Goal: Download file/media

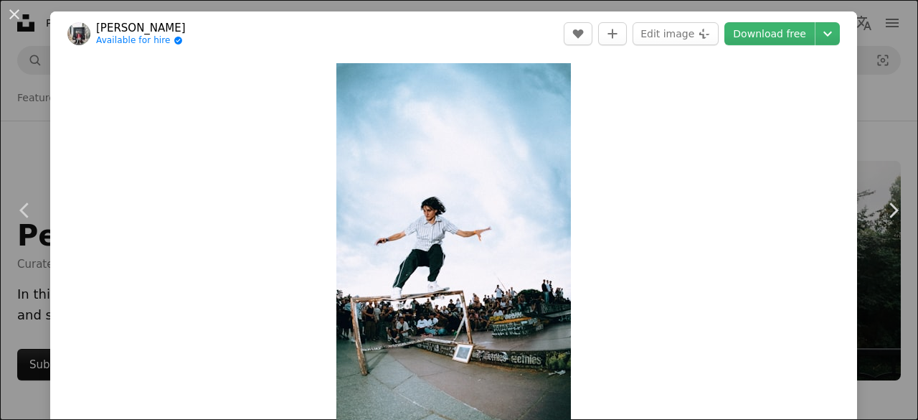
scroll to position [17485, 0]
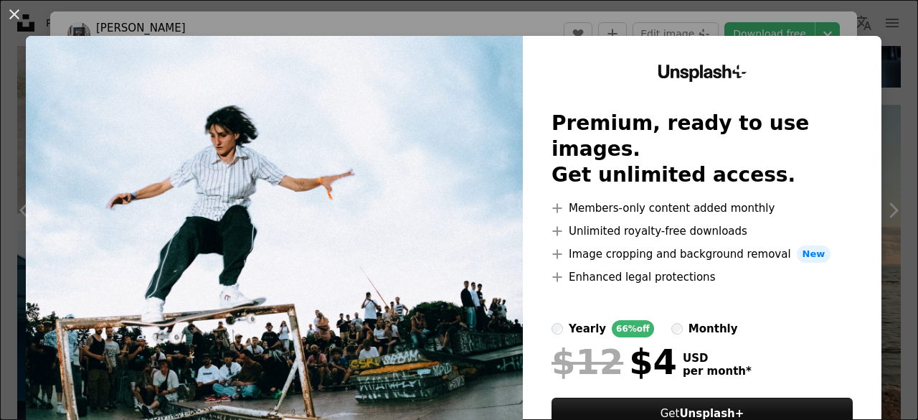
click at [869, 11] on div "An X shape Unsplash+ Premium, ready to use images. Get unlimited access. A plus…" at bounding box center [459, 210] width 918 height 420
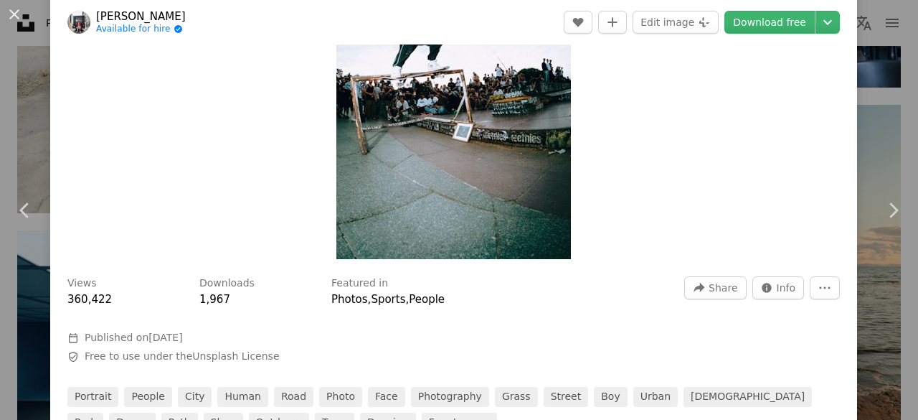
scroll to position [220, 0]
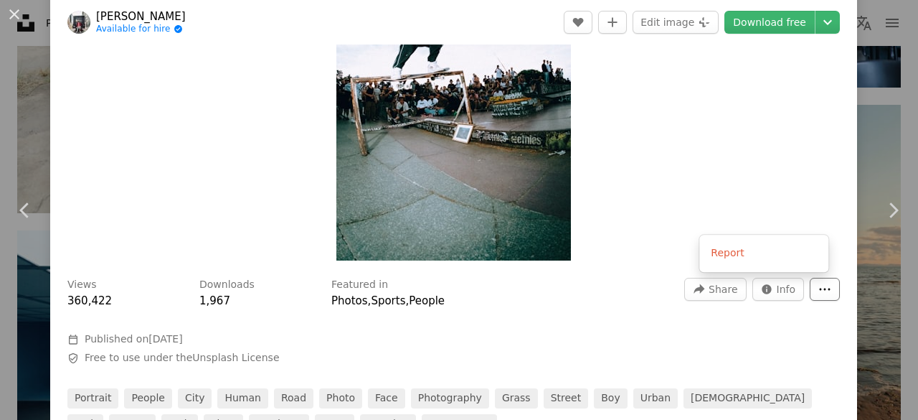
click at [821, 283] on button "More Actions" at bounding box center [825, 289] width 30 height 23
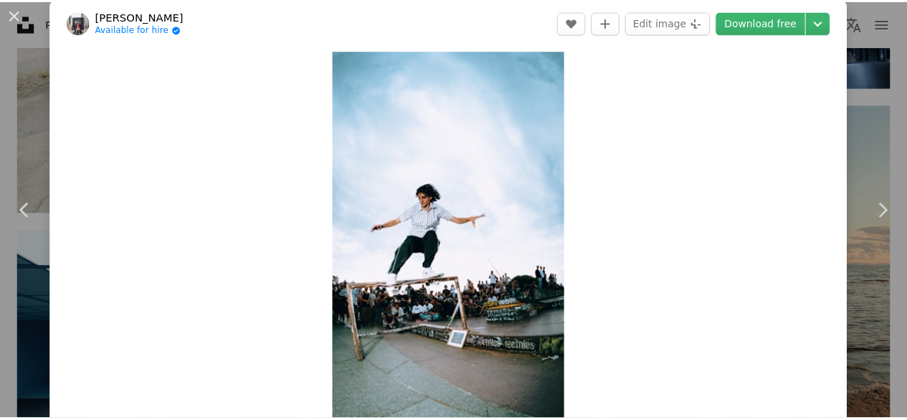
scroll to position [0, 0]
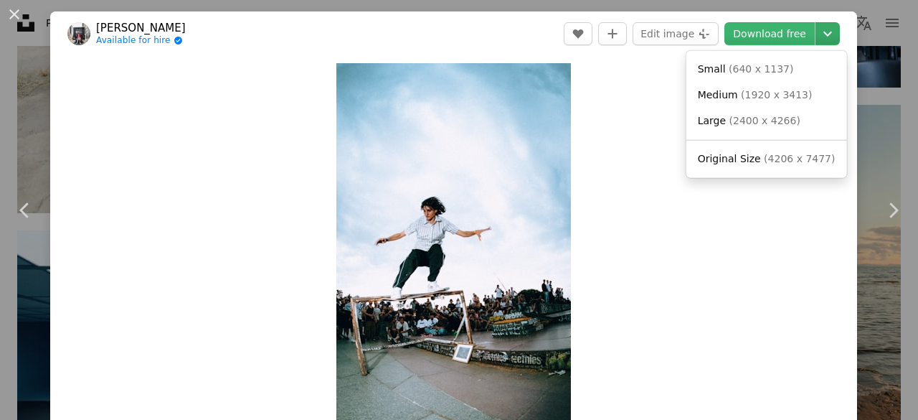
click at [816, 31] on icon "Chevron down" at bounding box center [827, 33] width 23 height 17
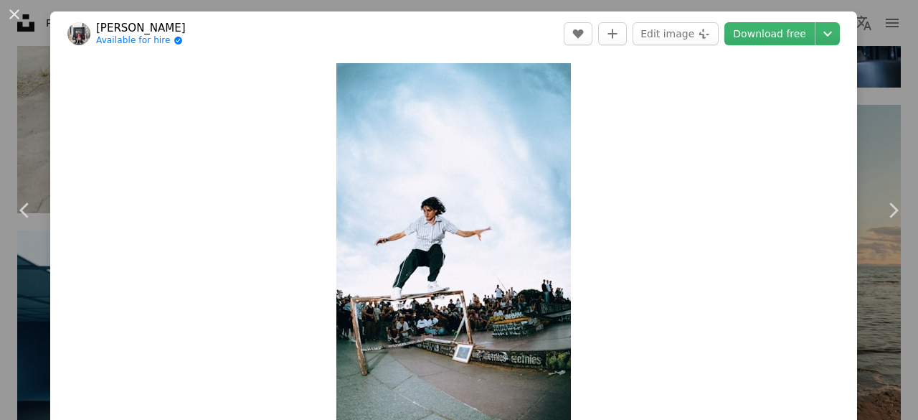
click at [872, 46] on div "An X shape Chevron left Chevron right [PERSON_NAME] Available for hire A checkm…" at bounding box center [459, 210] width 918 height 420
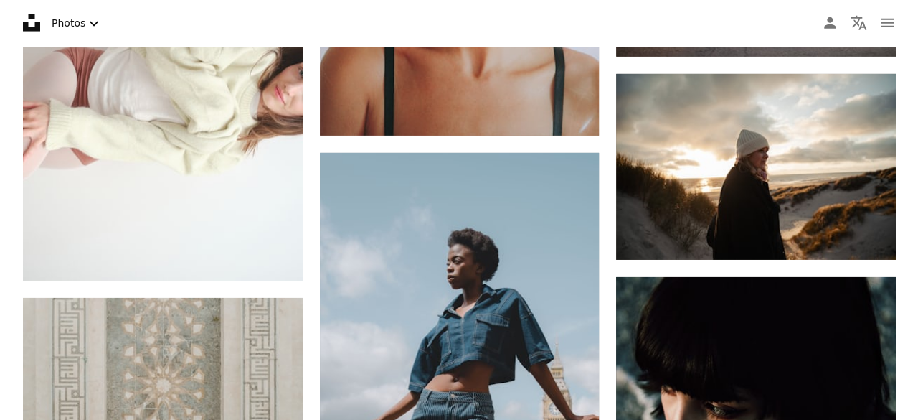
scroll to position [37540, 0]
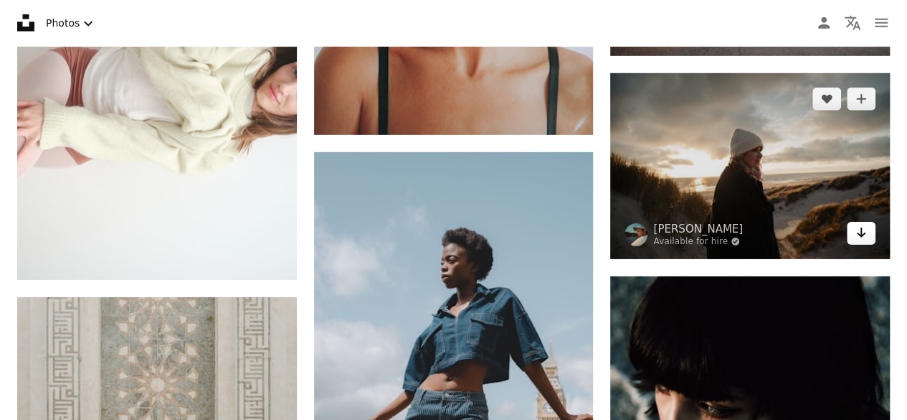
click at [859, 227] on icon "Download" at bounding box center [861, 232] width 9 height 10
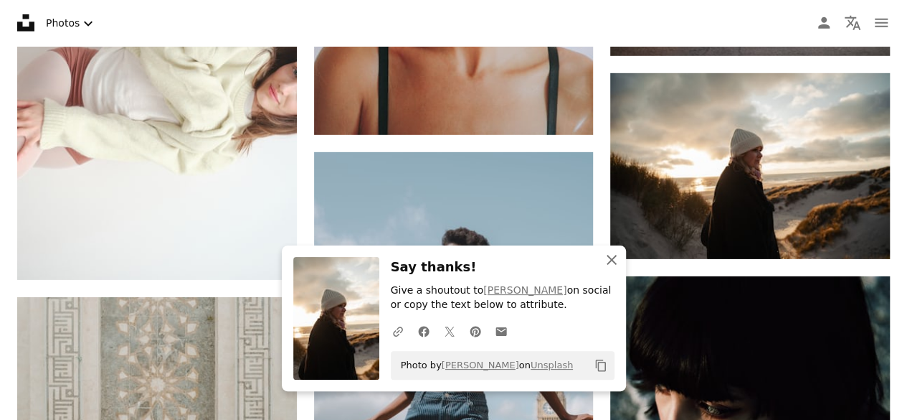
click at [613, 263] on icon "An X shape" at bounding box center [611, 259] width 17 height 17
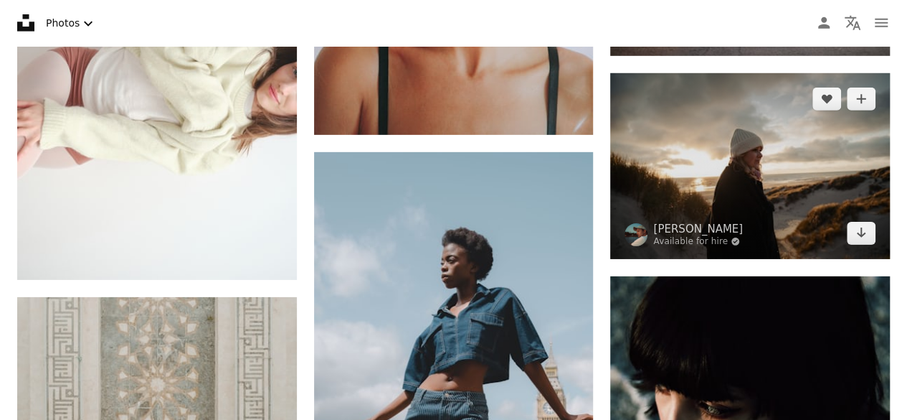
click at [803, 115] on img at bounding box center [750, 166] width 280 height 186
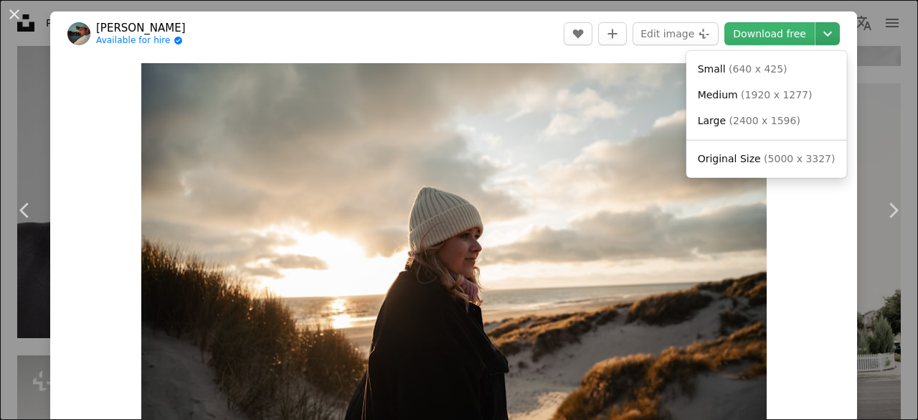
click at [824, 35] on icon "Choose download size" at bounding box center [828, 34] width 9 height 5
click at [755, 121] on span "( 2400 x 1596 )" at bounding box center [765, 120] width 71 height 11
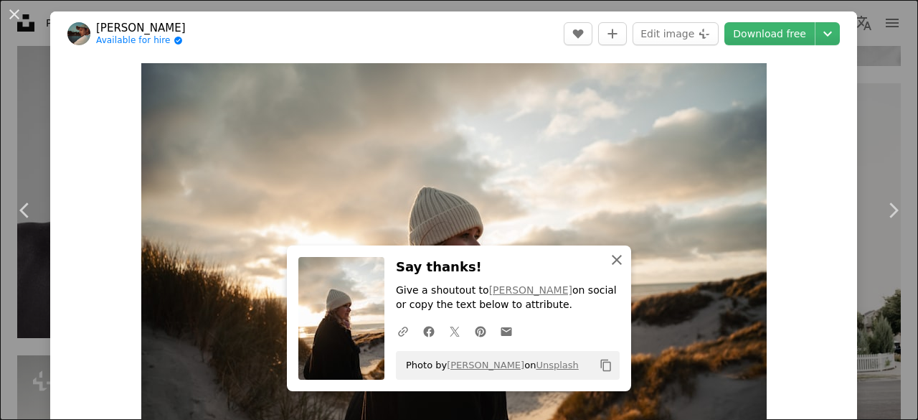
click at [617, 263] on icon "An X shape" at bounding box center [616, 259] width 17 height 17
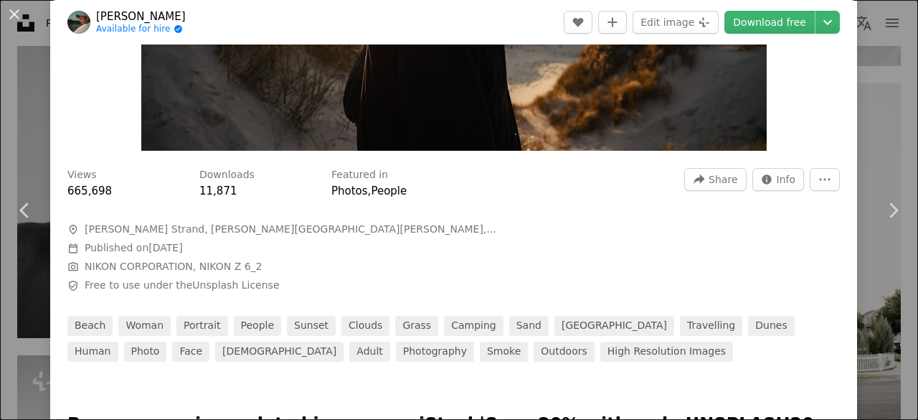
scroll to position [296, 0]
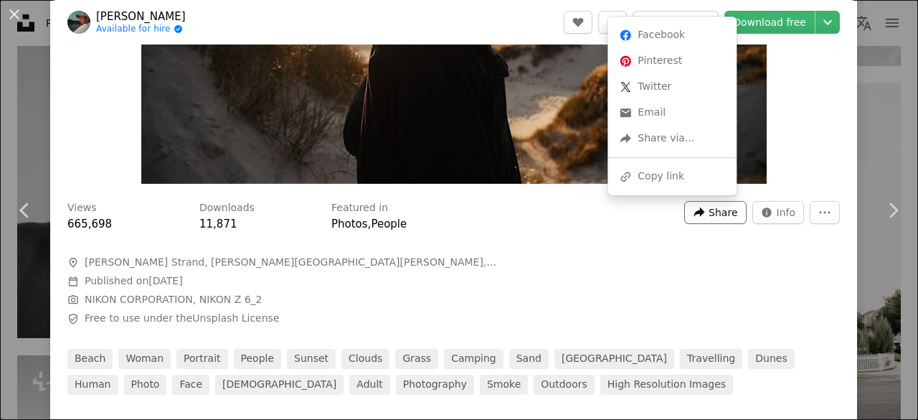
click at [709, 217] on span "Share" at bounding box center [723, 213] width 29 height 22
click at [668, 184] on div "A URL sharing icon (chains) Copy link" at bounding box center [672, 177] width 118 height 26
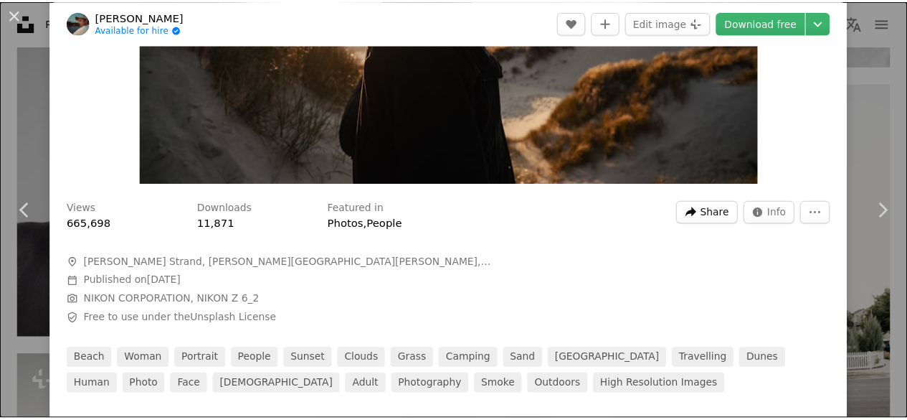
scroll to position [0, 0]
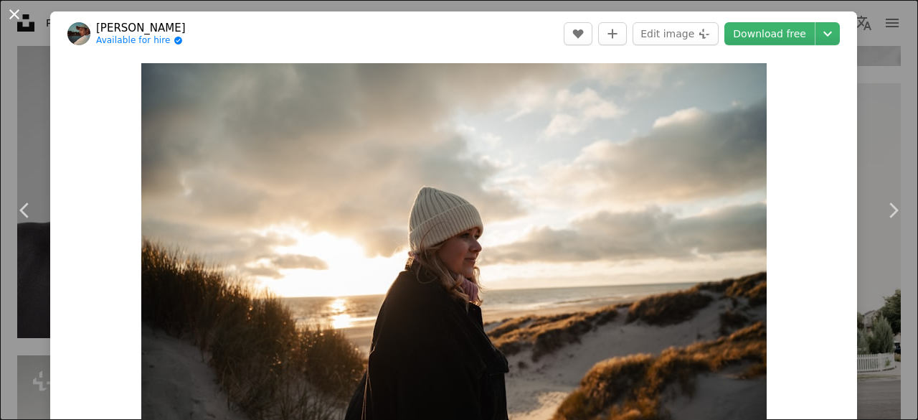
click at [7, 14] on button "An X shape" at bounding box center [14, 14] width 17 height 17
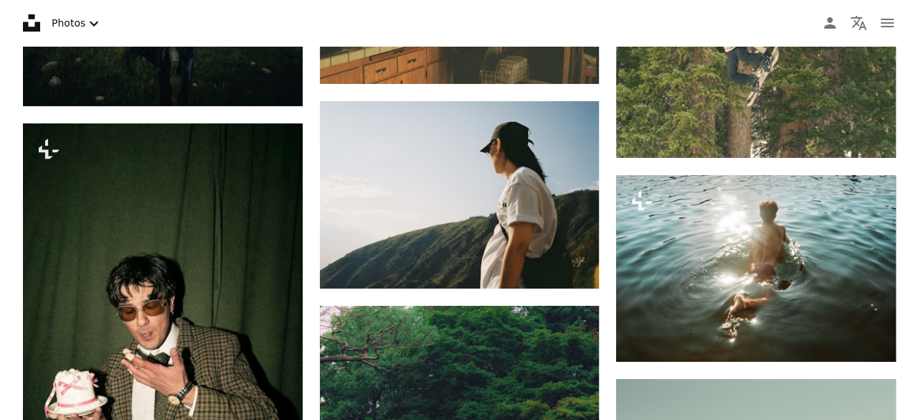
scroll to position [2398, 0]
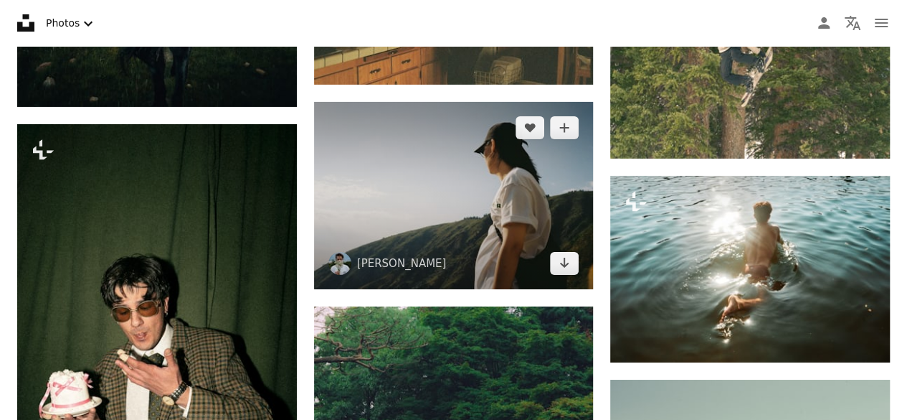
click at [542, 178] on img at bounding box center [454, 195] width 280 height 187
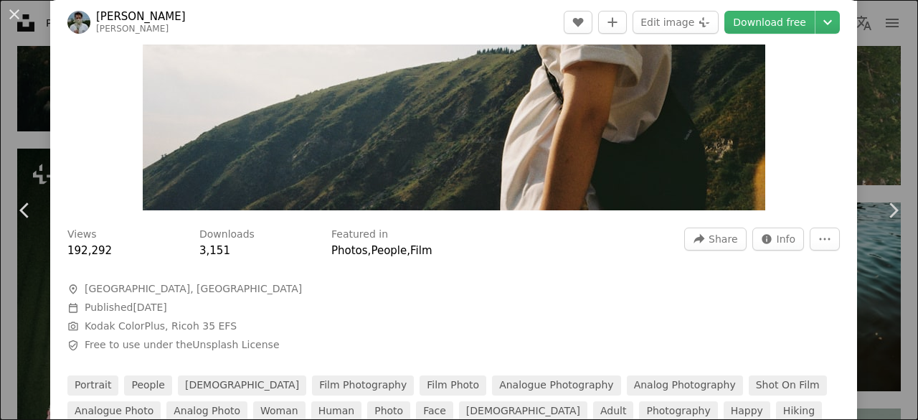
scroll to position [313, 0]
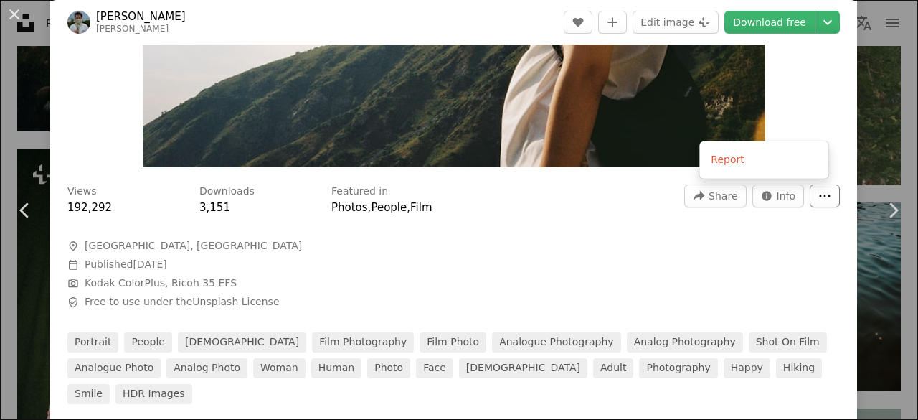
click at [810, 201] on button "More Actions" at bounding box center [825, 195] width 30 height 23
click at [810, 196] on button "More Actions" at bounding box center [825, 195] width 30 height 23
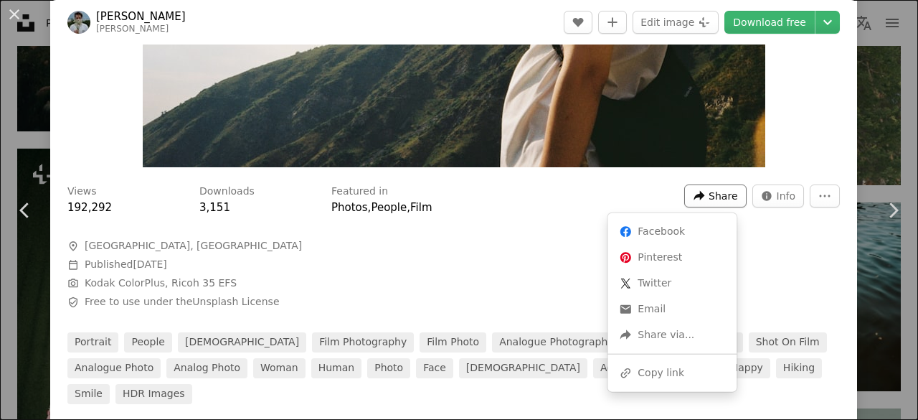
click at [714, 189] on span "Share" at bounding box center [723, 196] width 29 height 22
click at [648, 379] on div "A URL sharing icon (chains) Copy link" at bounding box center [672, 373] width 118 height 26
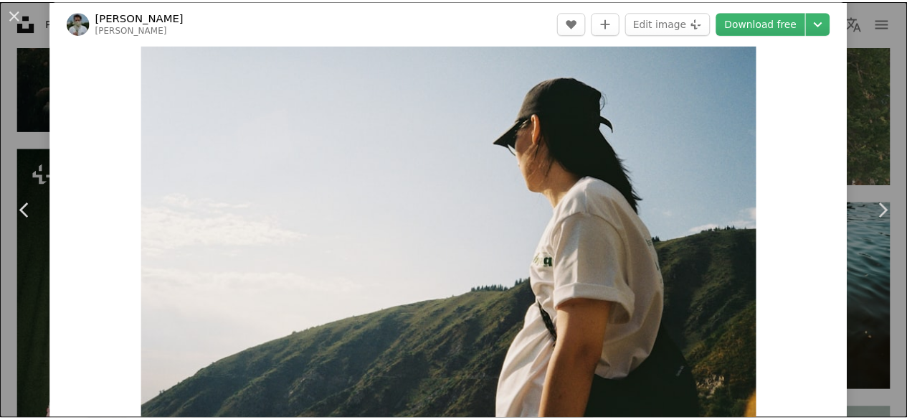
scroll to position [0, 0]
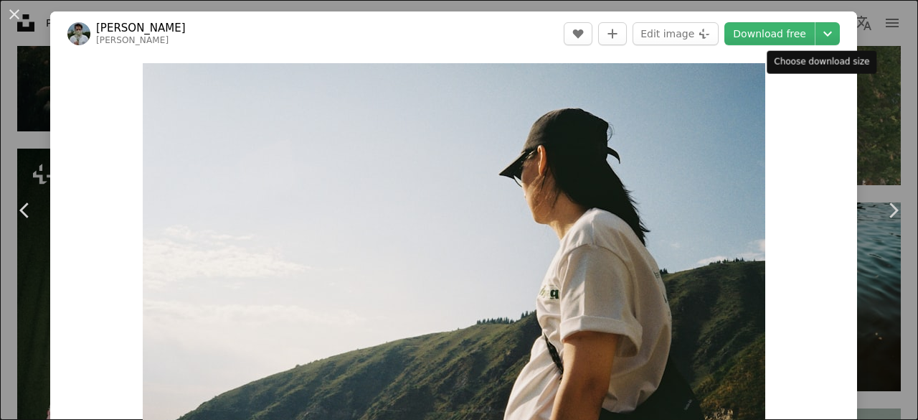
click at [858, 65] on div "Choose download size" at bounding box center [822, 62] width 110 height 23
click at [14, 21] on button "An X shape" at bounding box center [14, 14] width 17 height 17
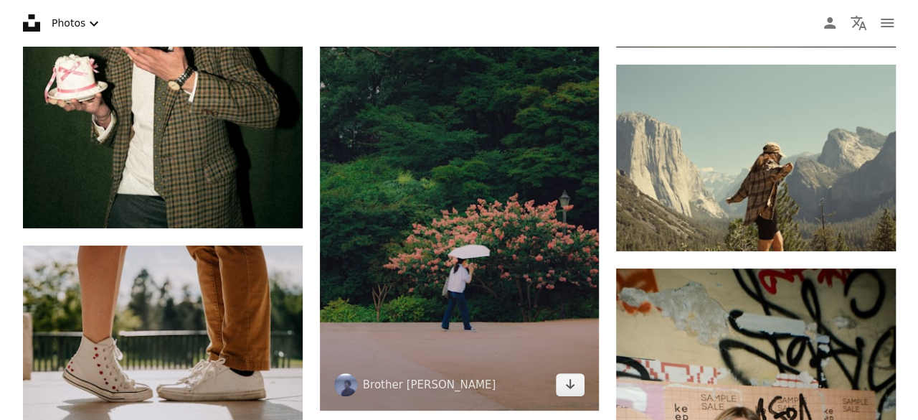
scroll to position [2712, 0]
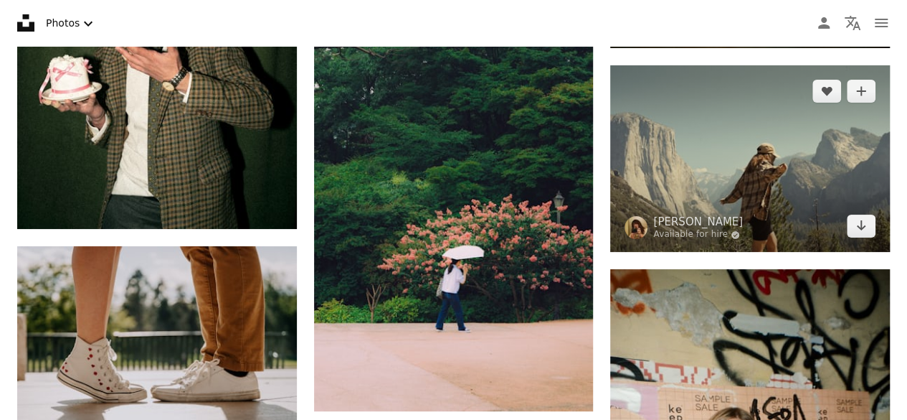
click at [837, 130] on img at bounding box center [750, 158] width 280 height 187
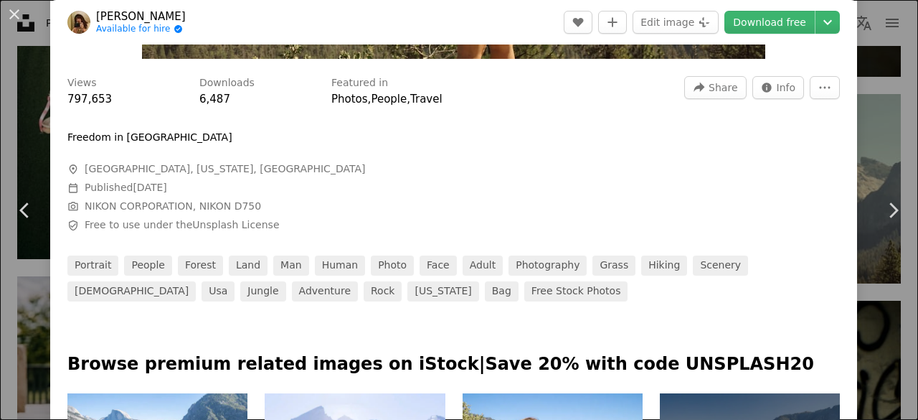
scroll to position [420, 0]
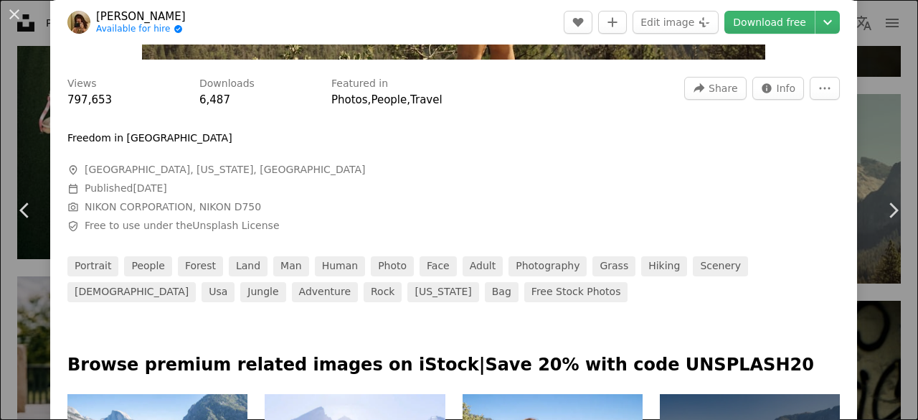
click at [803, 100] on div "Views 797,653 Downloads 6,487 Featured in Photos , People , Travel A forward-ri…" at bounding box center [453, 93] width 773 height 32
click at [811, 95] on button "More Actions" at bounding box center [825, 88] width 30 height 23
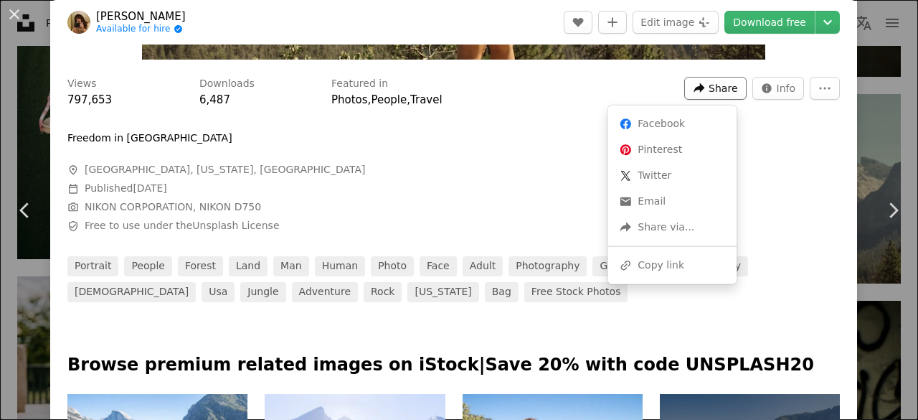
click at [709, 83] on span "Share" at bounding box center [723, 88] width 29 height 22
click at [646, 264] on div "A URL sharing icon (chains) Copy link" at bounding box center [672, 266] width 118 height 26
